Goal: Transaction & Acquisition: Purchase product/service

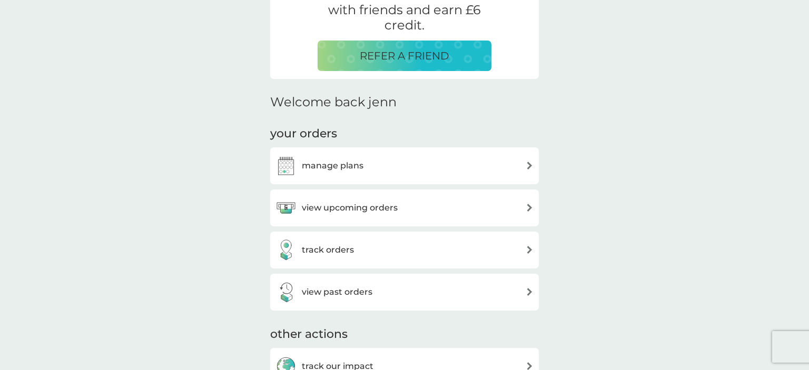
scroll to position [278, 0]
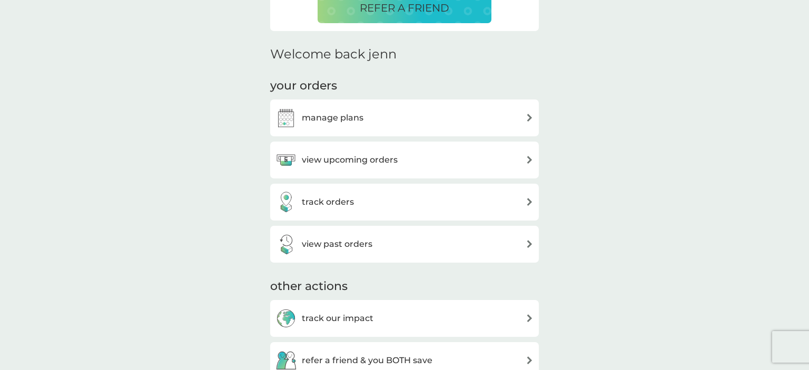
click at [388, 117] on div "manage plans" at bounding box center [404, 117] width 258 height 21
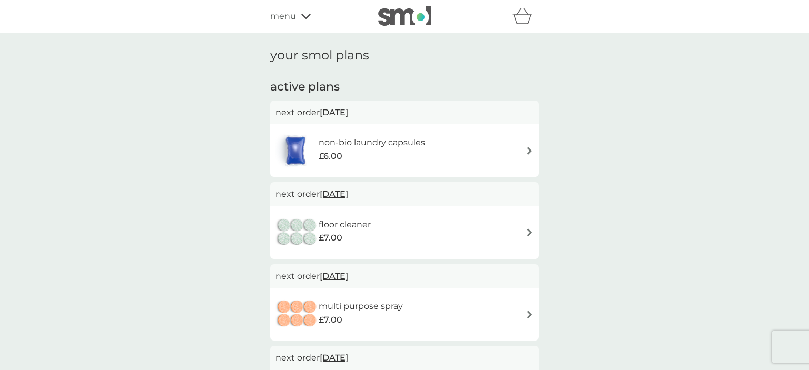
click at [593, 138] on div "your smol plans active plans next order [DATE] non-bio laundry capsules £6.00 n…" at bounding box center [404, 333] width 809 height 601
click at [434, 153] on div "non-bio laundry capsules £6.00" at bounding box center [377, 150] width 117 height 29
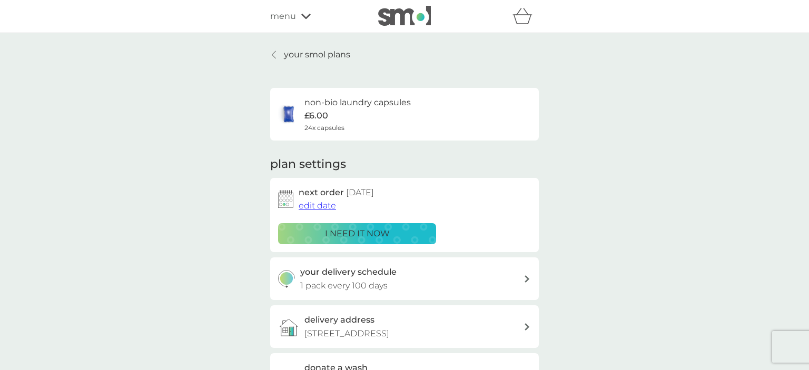
click at [345, 236] on p "i need it now" at bounding box center [357, 234] width 65 height 14
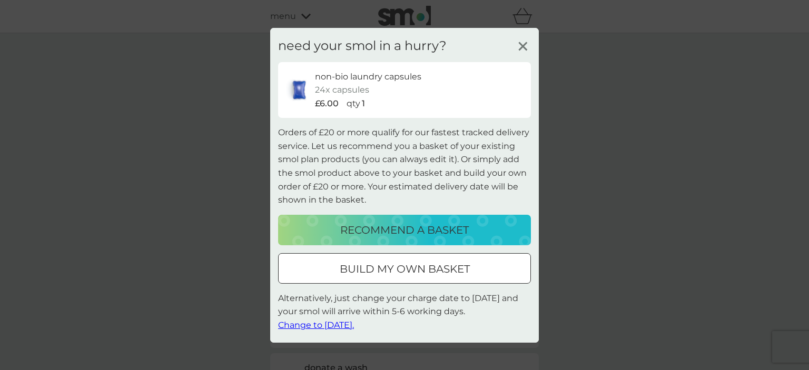
click at [440, 267] on p "build my own basket" at bounding box center [405, 269] width 130 height 17
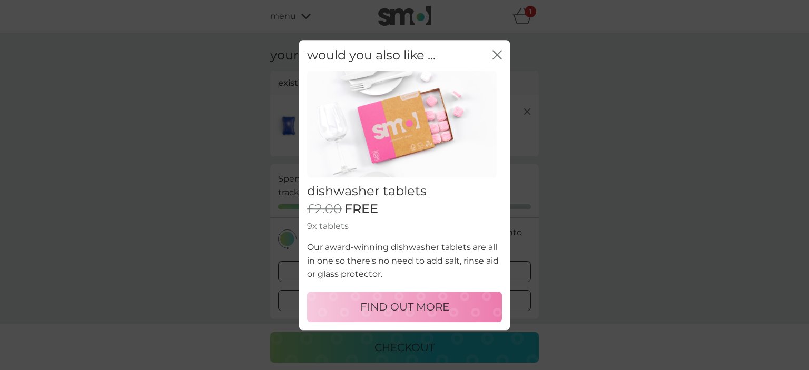
click at [501, 55] on icon "close" at bounding box center [496, 54] width 9 height 9
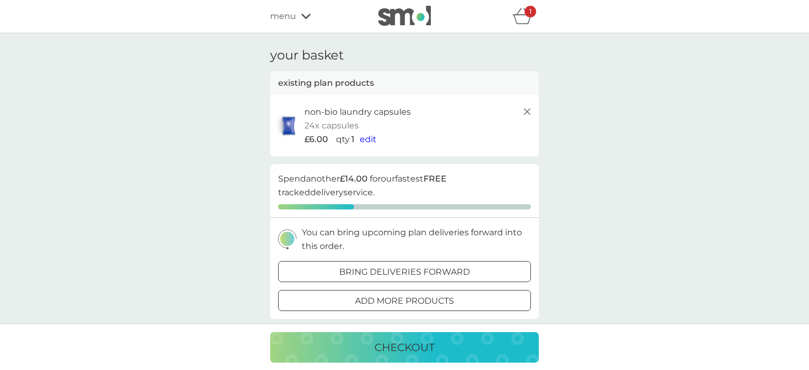
click at [393, 305] on div at bounding box center [404, 300] width 38 height 11
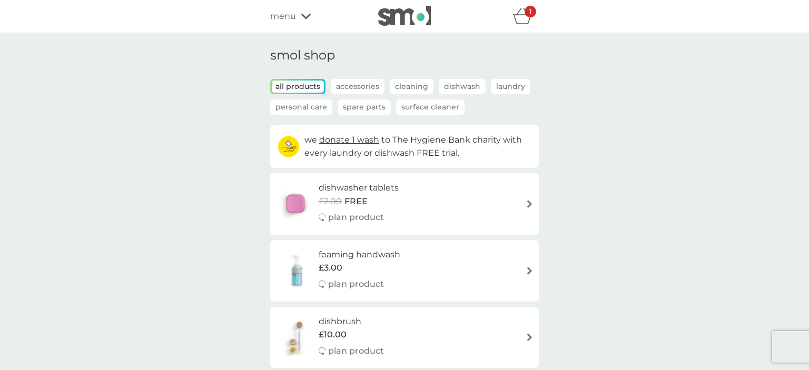
click at [519, 14] on icon "basket" at bounding box center [522, 16] width 20 height 16
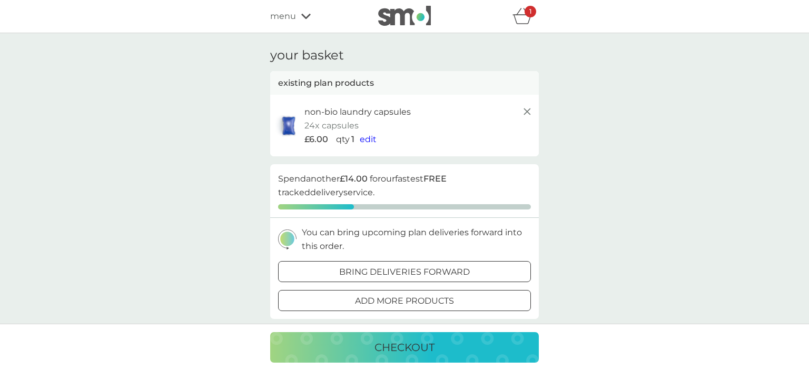
click at [452, 351] on div "checkout" at bounding box center [404, 347] width 247 height 17
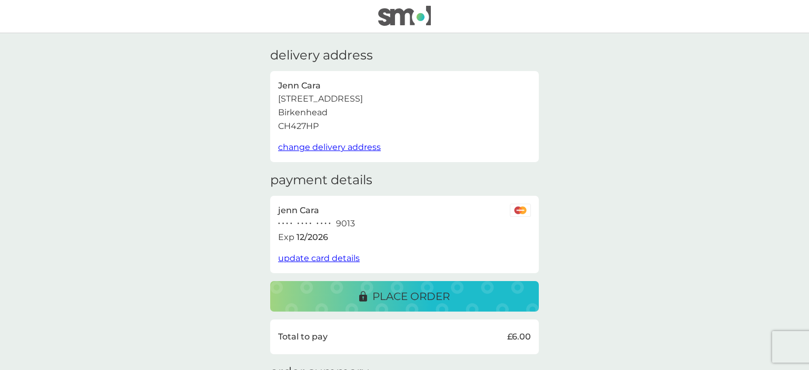
click at [193, 155] on div "delivery address Jenn Cara [STREET_ADDRESS] change delivery address payment det…" at bounding box center [404, 307] width 809 height 549
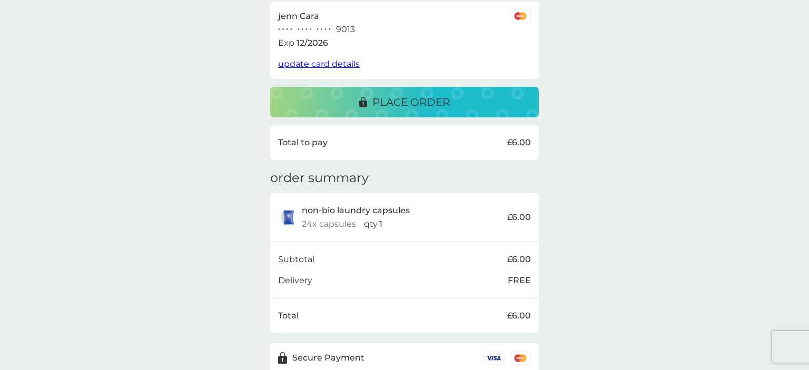
scroll to position [222, 0]
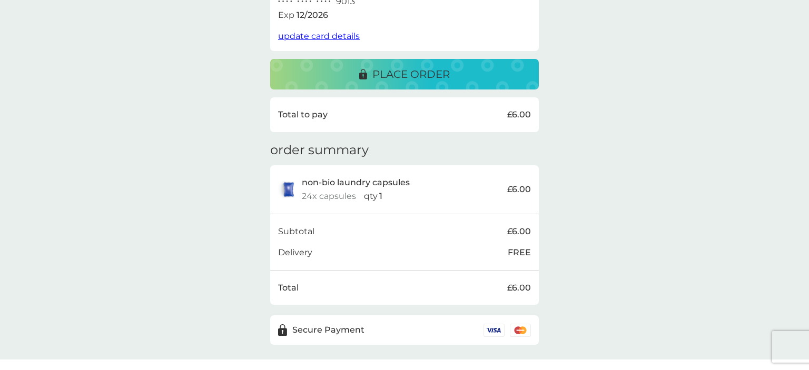
click at [389, 70] on p "place order" at bounding box center [410, 74] width 77 height 17
